Goal: Check status: Check status

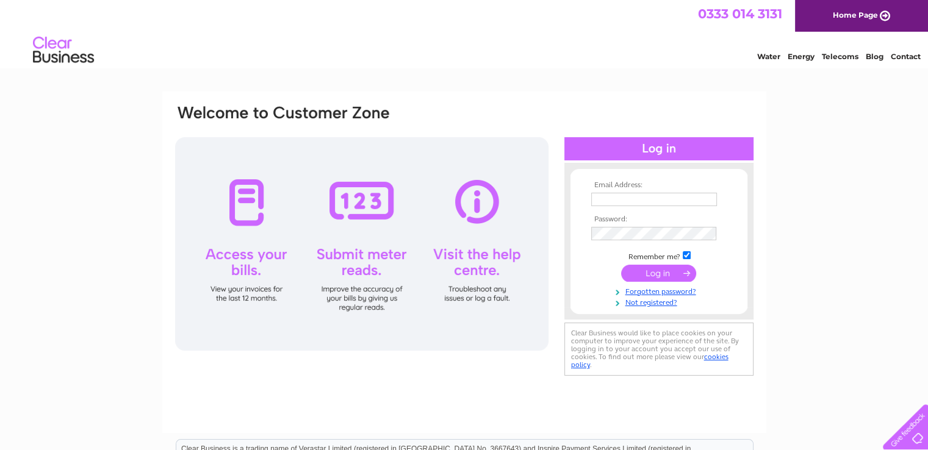
type input "[EMAIL_ADDRESS][DOMAIN_NAME]"
click at [654, 275] on input "submit" at bounding box center [658, 273] width 75 height 17
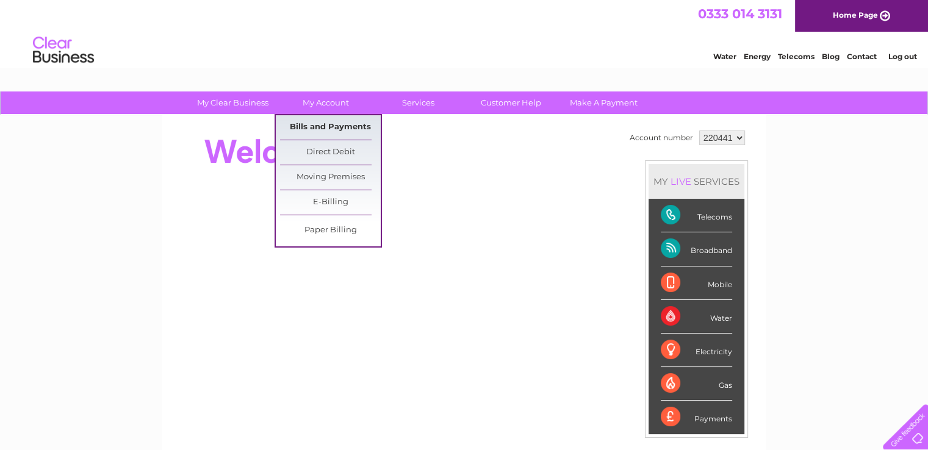
click at [334, 123] on link "Bills and Payments" at bounding box center [330, 127] width 101 height 24
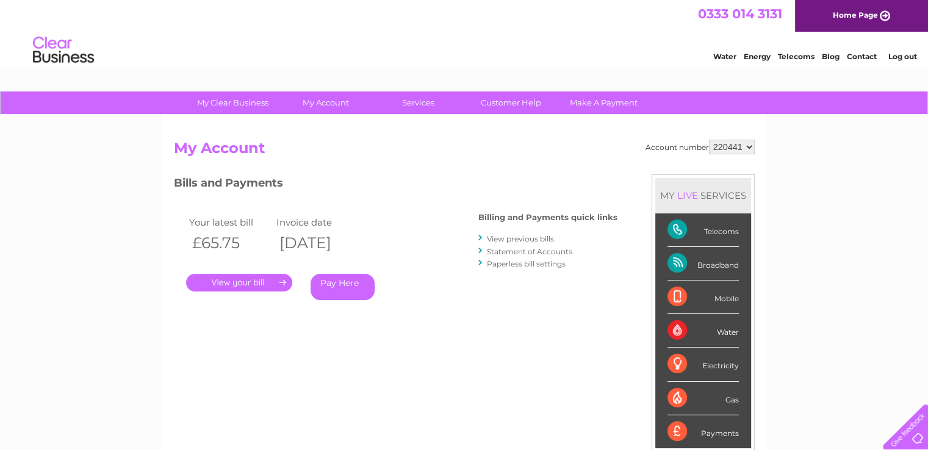
click at [227, 278] on link "." at bounding box center [239, 283] width 106 height 18
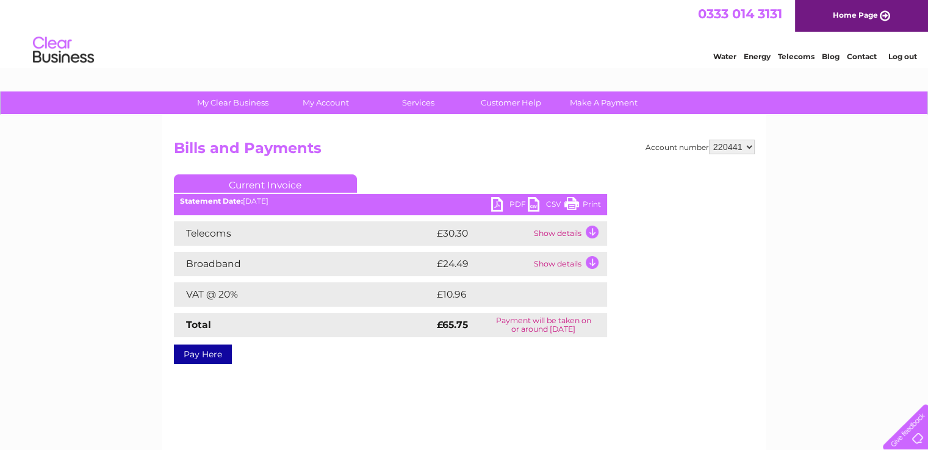
click at [591, 232] on td "Show details" at bounding box center [569, 234] width 76 height 24
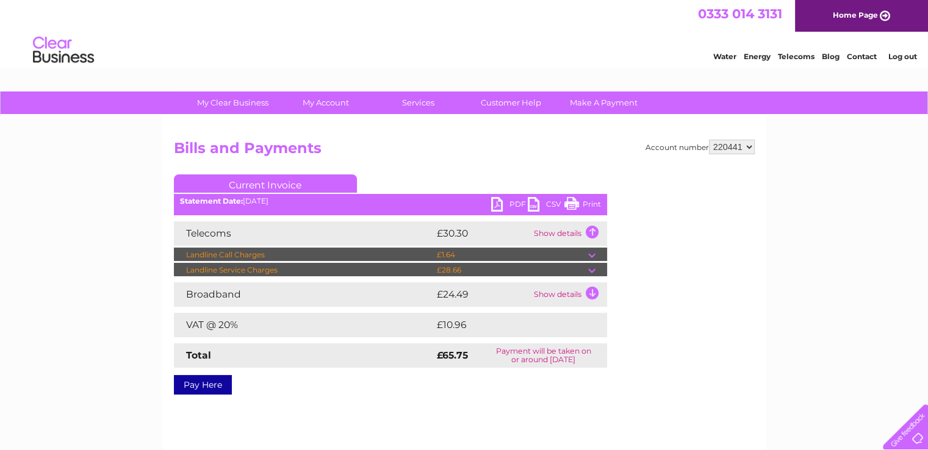
click at [590, 257] on td at bounding box center [597, 255] width 19 height 15
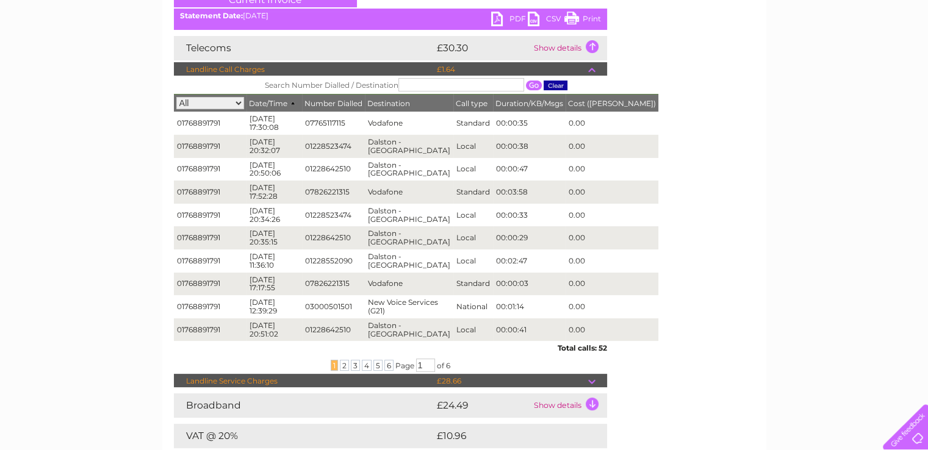
scroll to position [187, 0]
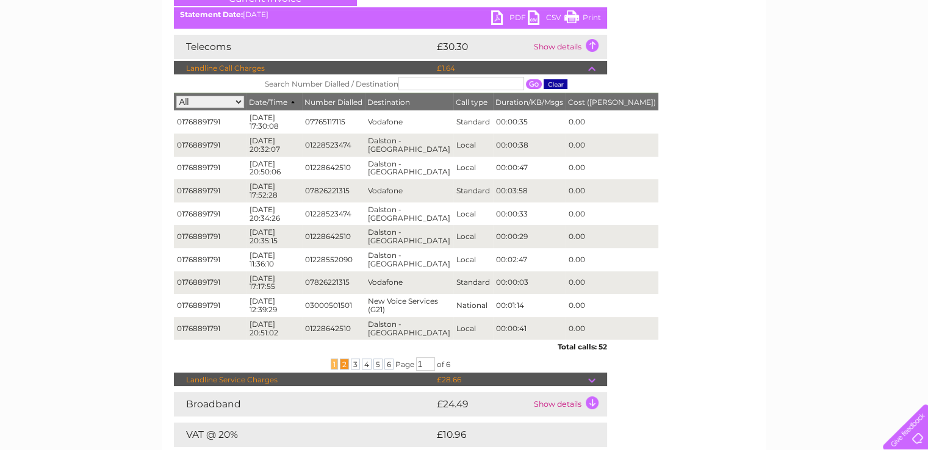
click at [340, 361] on span "2" at bounding box center [344, 364] width 9 height 11
click at [353, 362] on span "3" at bounding box center [355, 364] width 9 height 11
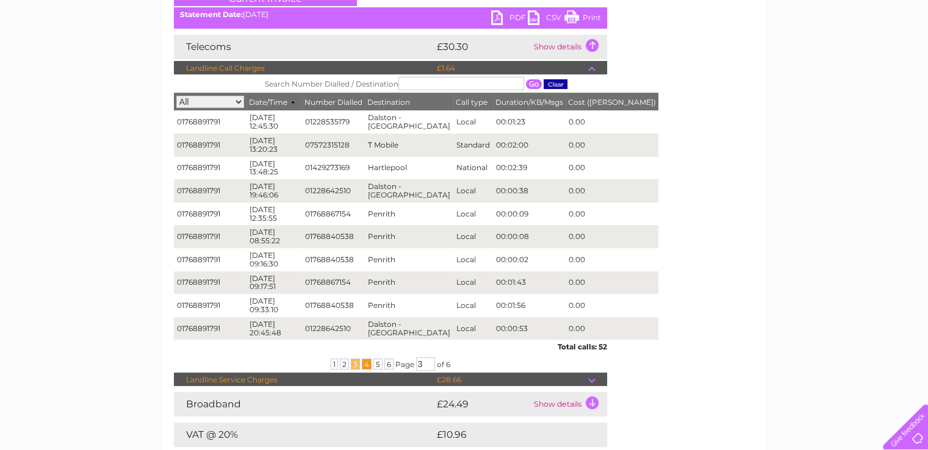
click at [363, 362] on span "4" at bounding box center [367, 364] width 10 height 11
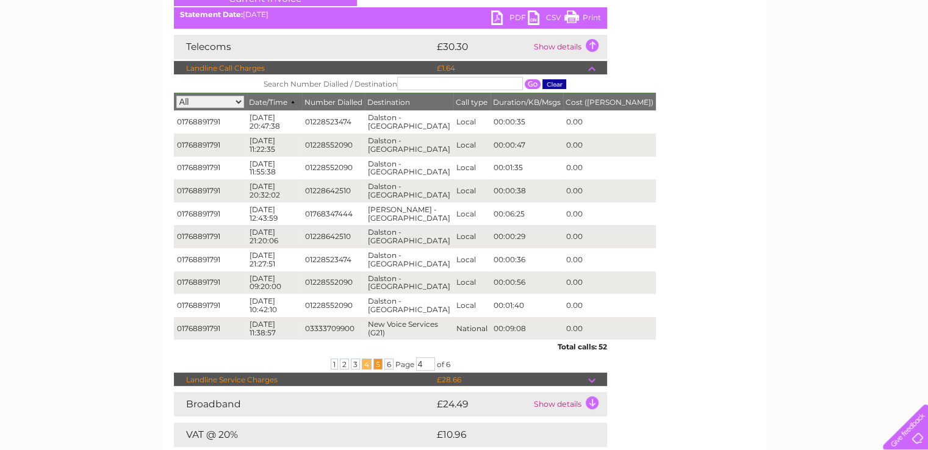
click at [375, 362] on span "5" at bounding box center [377, 364] width 9 height 11
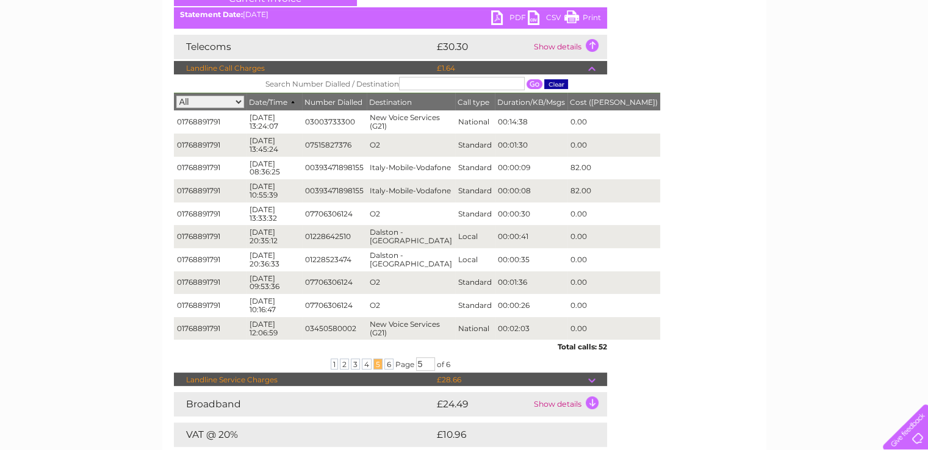
click at [590, 71] on td at bounding box center [597, 68] width 19 height 15
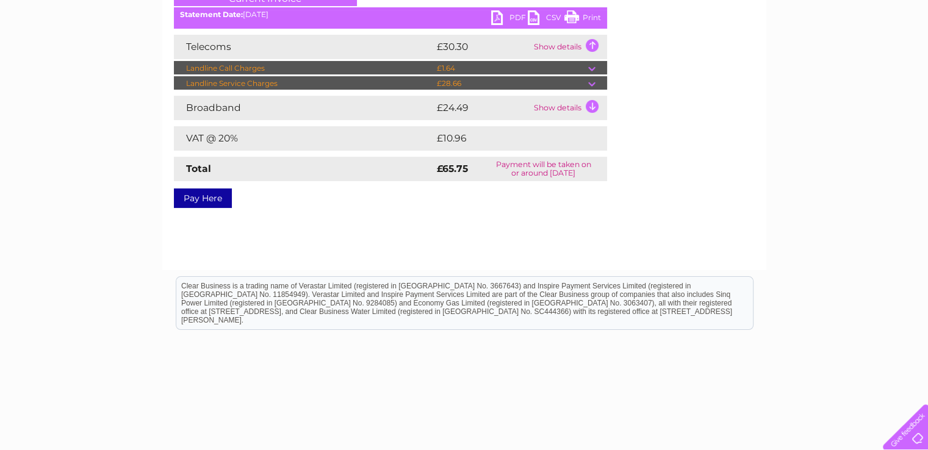
click at [594, 106] on td "Show details" at bounding box center [569, 108] width 76 height 24
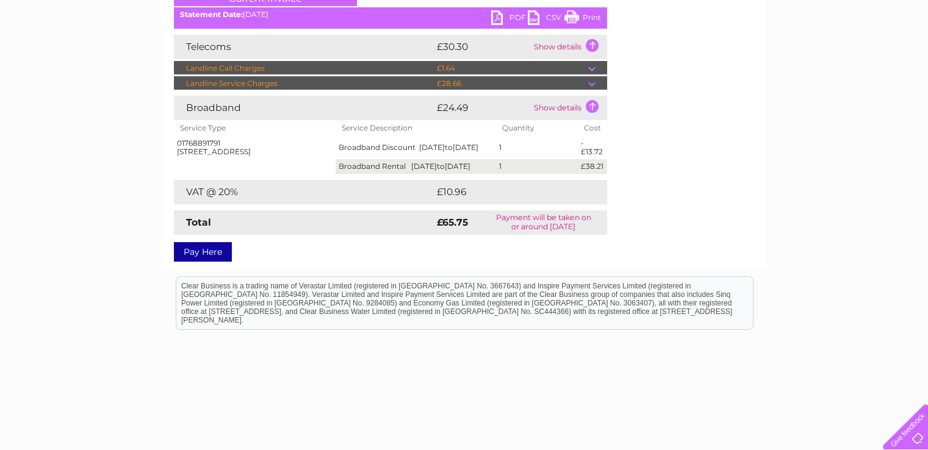
click at [592, 84] on td at bounding box center [597, 83] width 19 height 15
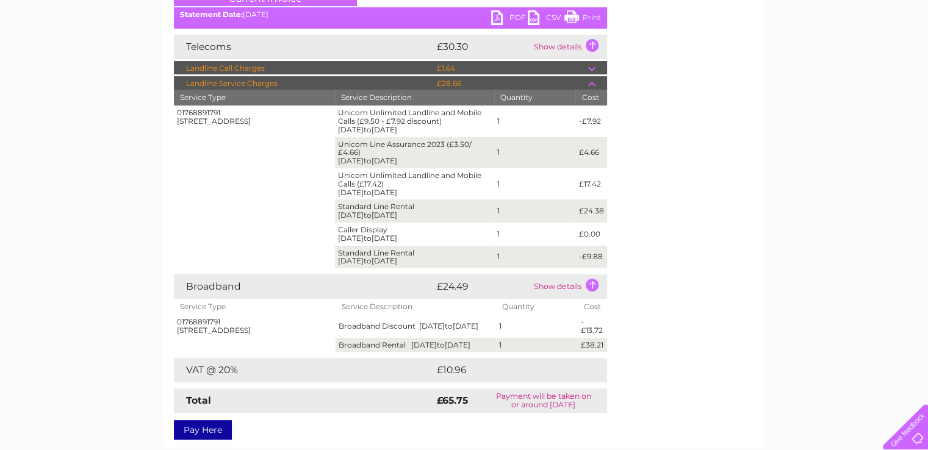
click at [593, 42] on td "Show details" at bounding box center [569, 47] width 76 height 24
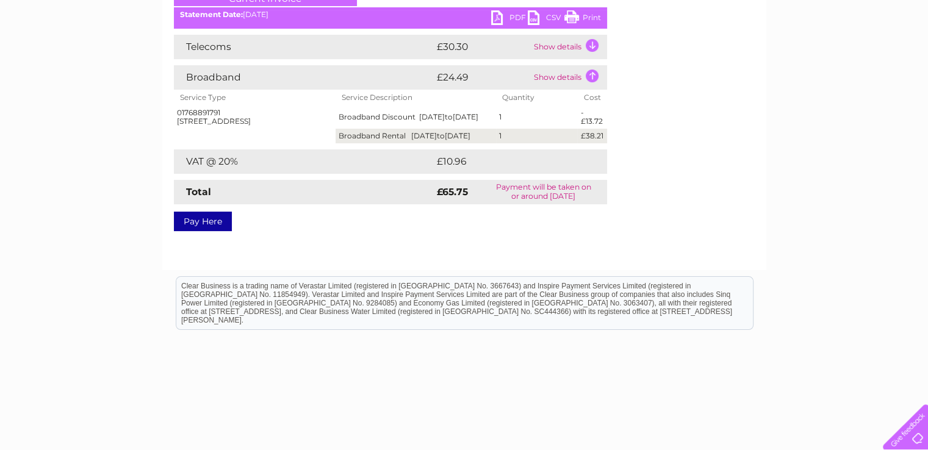
click at [588, 44] on td "Show details" at bounding box center [569, 47] width 76 height 24
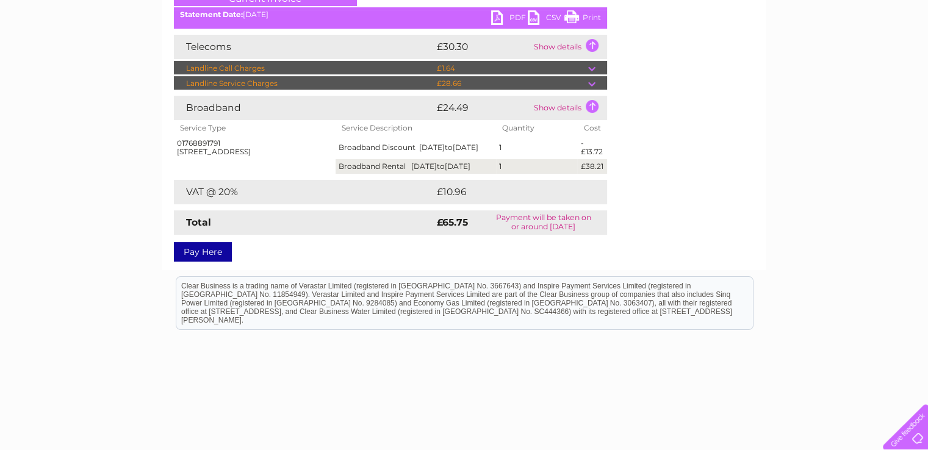
click at [591, 83] on td at bounding box center [597, 83] width 19 height 15
